Goal: Information Seeking & Learning: Learn about a topic

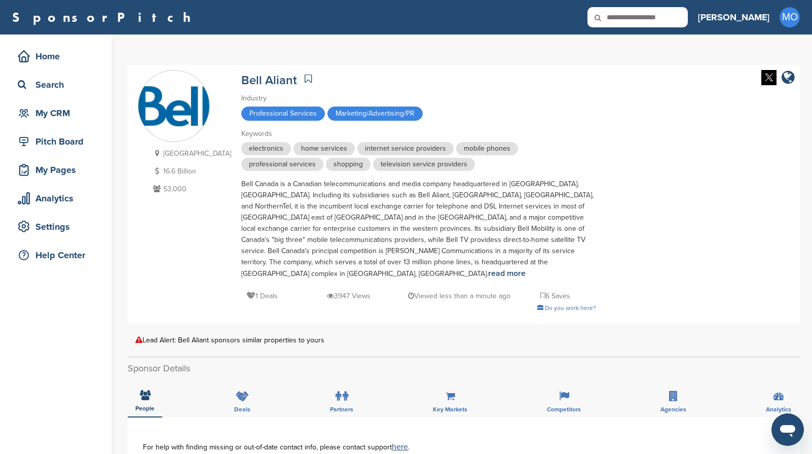
click at [622, 19] on icon at bounding box center [605, 17] width 34 height 21
click at [679, 17] on input "text" at bounding box center [638, 17] width 100 height 20
type input "**********"
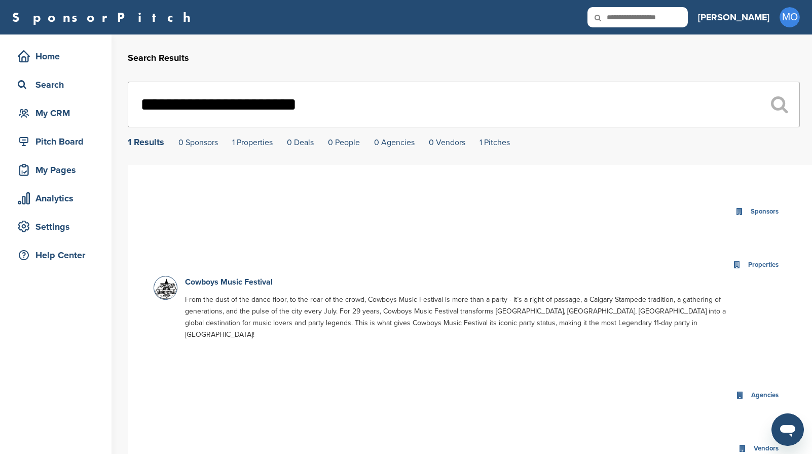
click at [47, 408] on div "Home Search My CRM Pitch Board My Pages Analytics Settings Help Center" at bounding box center [56, 395] width 112 height 722
click at [119, 166] on div "**********" at bounding box center [406, 395] width 812 height 722
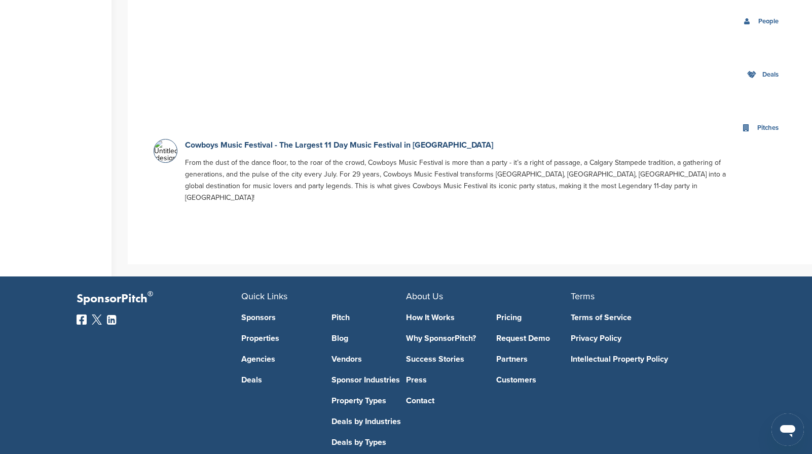
scroll to position [515, 0]
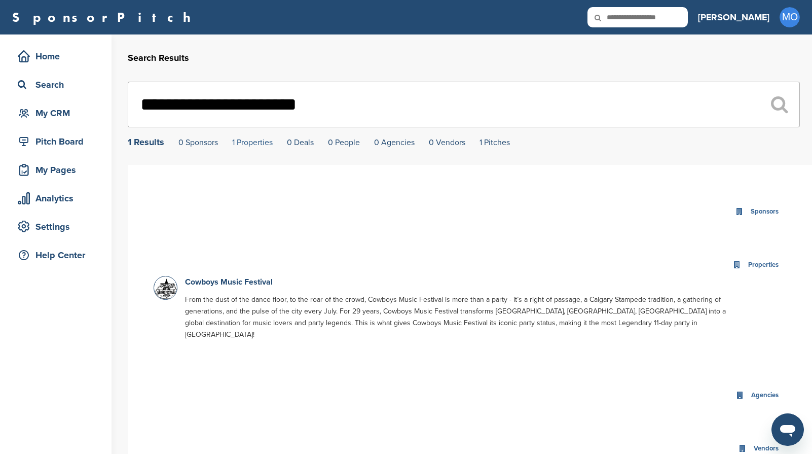
click at [249, 144] on link "1 Properties" at bounding box center [252, 142] width 41 height 10
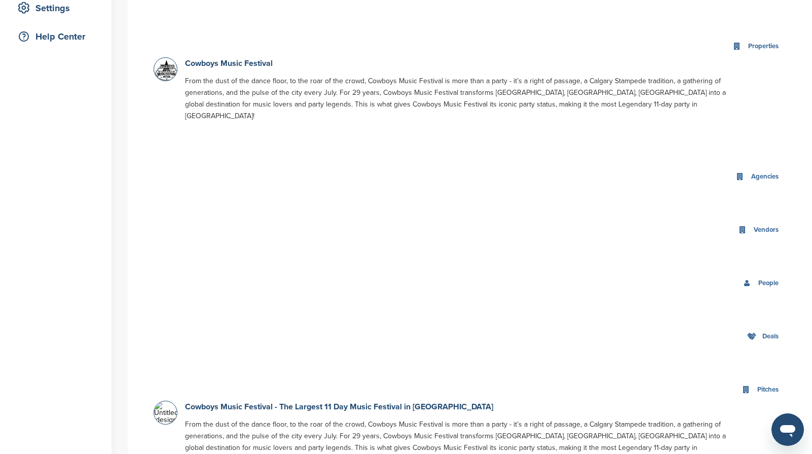
scroll to position [245, 0]
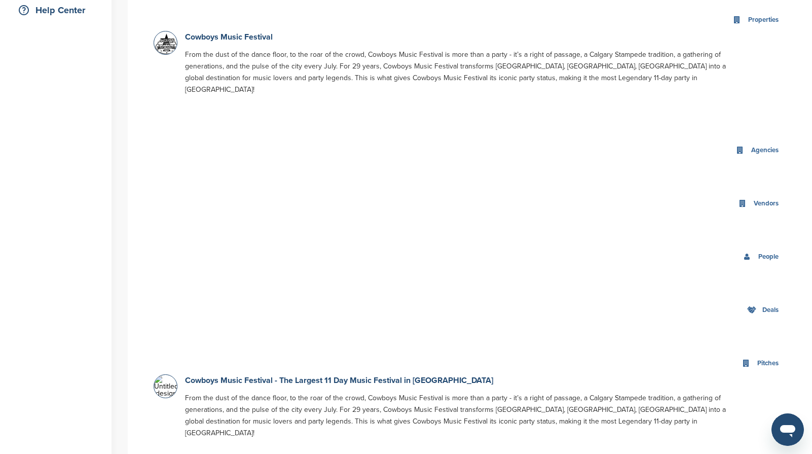
click at [766, 251] on div "People" at bounding box center [768, 257] width 25 height 12
click at [743, 253] on icon at bounding box center [747, 257] width 8 height 8
click at [778, 251] on div "People" at bounding box center [768, 257] width 25 height 12
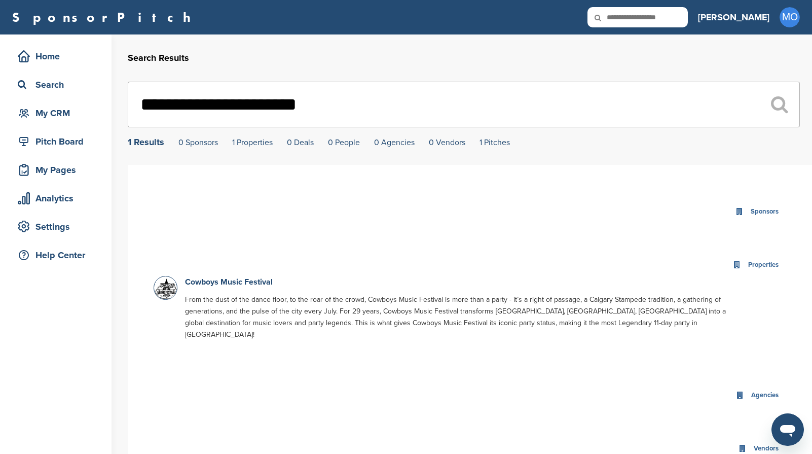
click at [154, 146] on div "1 Results" at bounding box center [146, 141] width 37 height 9
click at [232, 284] on link "Cowboys Music Festival" at bounding box center [229, 282] width 88 height 10
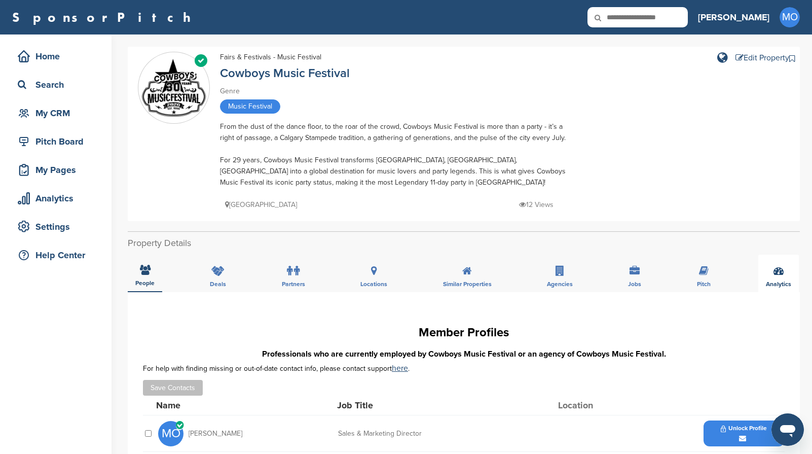
click at [780, 268] on icon at bounding box center [779, 271] width 10 height 10
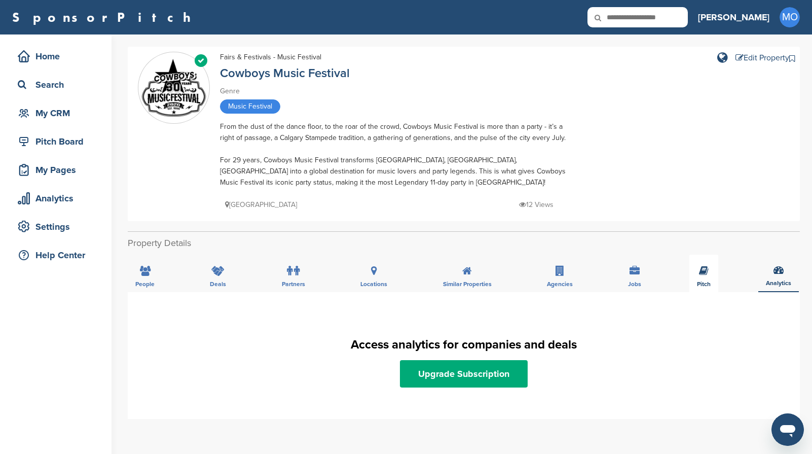
click at [708, 278] on div "Pitch" at bounding box center [704, 274] width 29 height 38
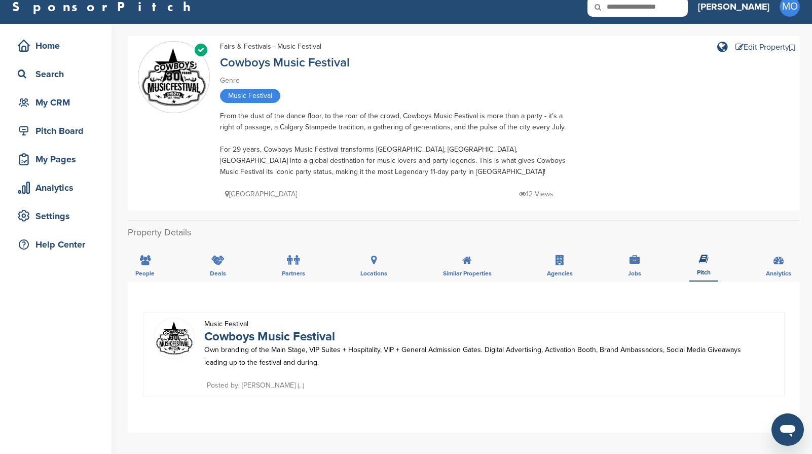
scroll to position [12, 0]
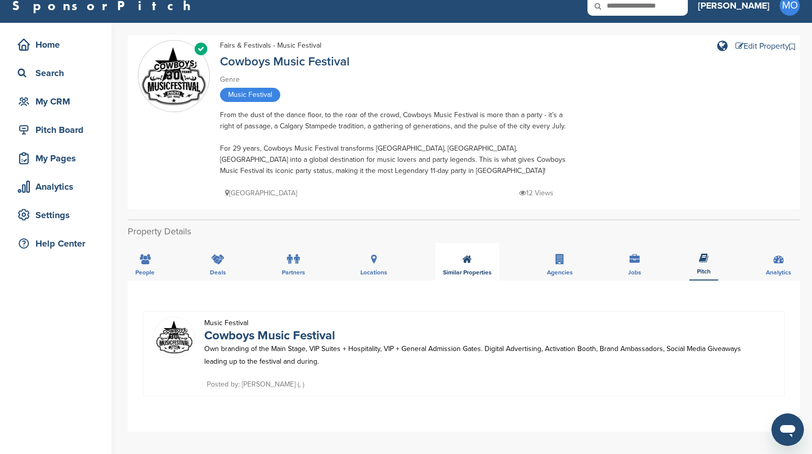
click at [472, 272] on span "Similar Properties" at bounding box center [467, 272] width 49 height 6
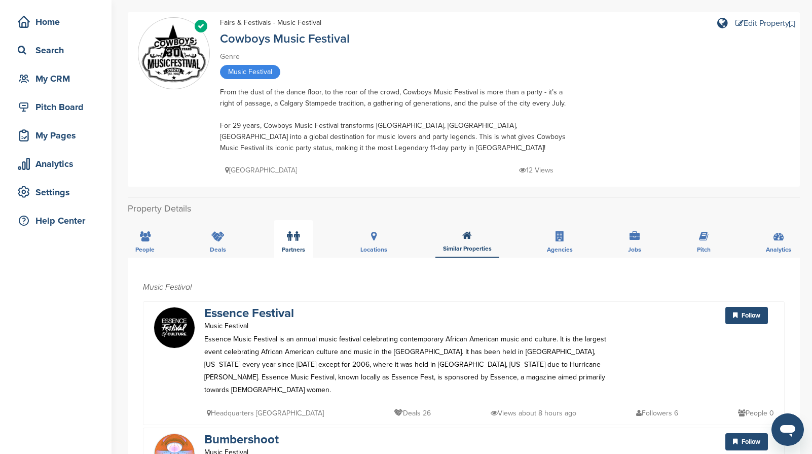
scroll to position [18, 0]
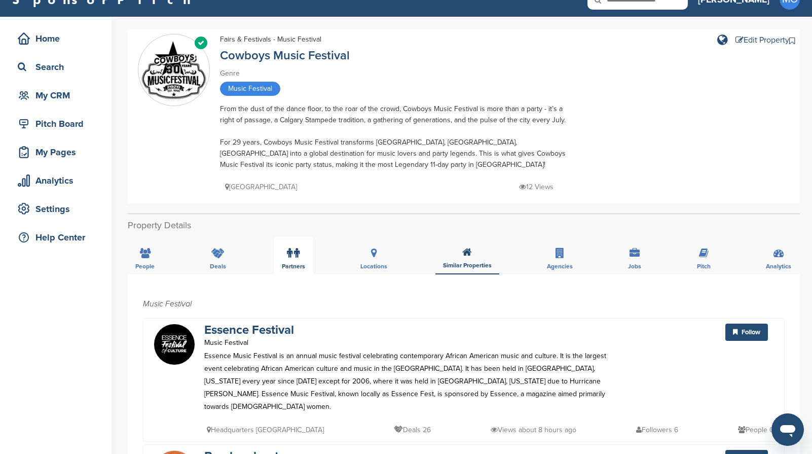
click at [293, 259] on label at bounding box center [293, 253] width 13 height 20
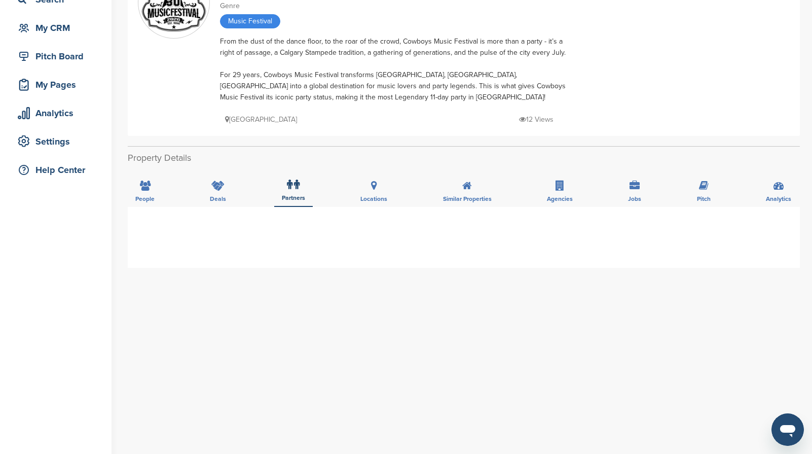
scroll to position [12, 0]
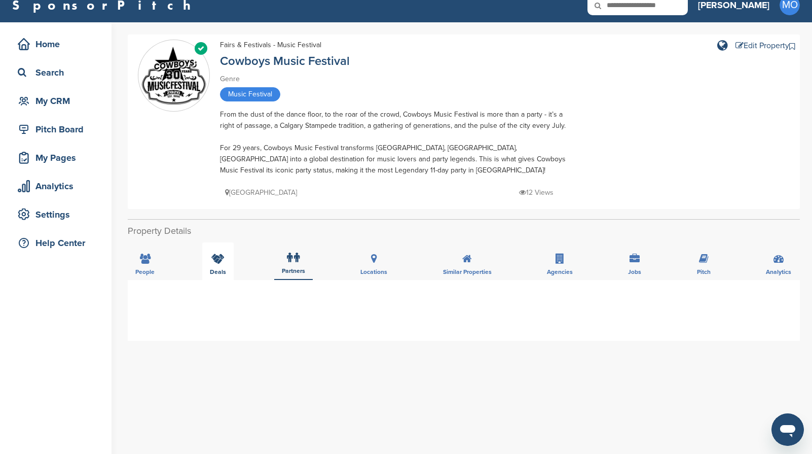
click at [222, 251] on div "Deals" at bounding box center [217, 261] width 31 height 38
click at [144, 261] on icon at bounding box center [145, 259] width 11 height 10
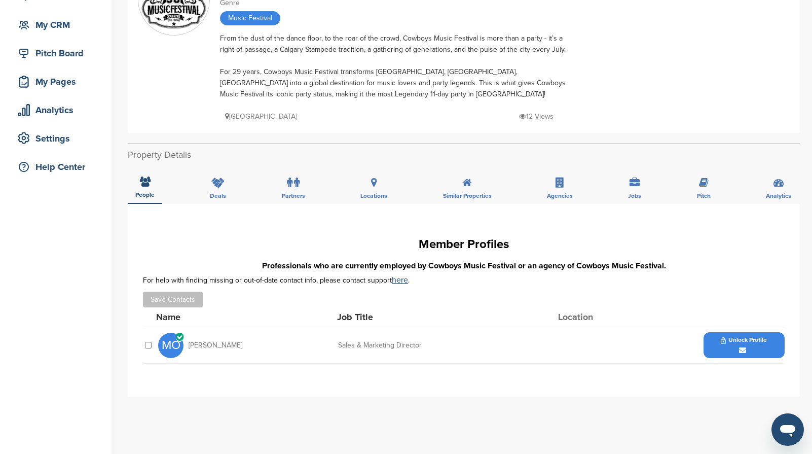
scroll to position [125, 0]
